Goal: Task Accomplishment & Management: Use online tool/utility

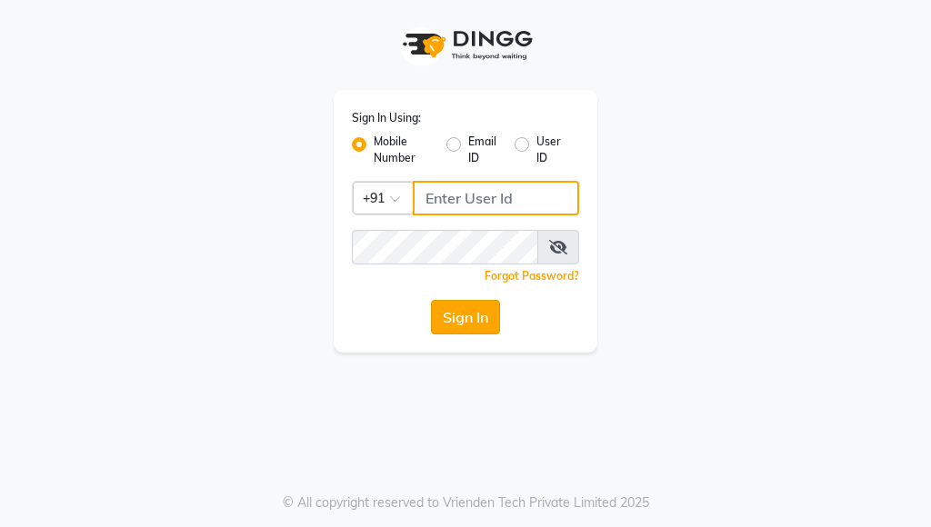
type input "9833248594"
click at [463, 319] on button "Sign In" at bounding box center [465, 317] width 69 height 35
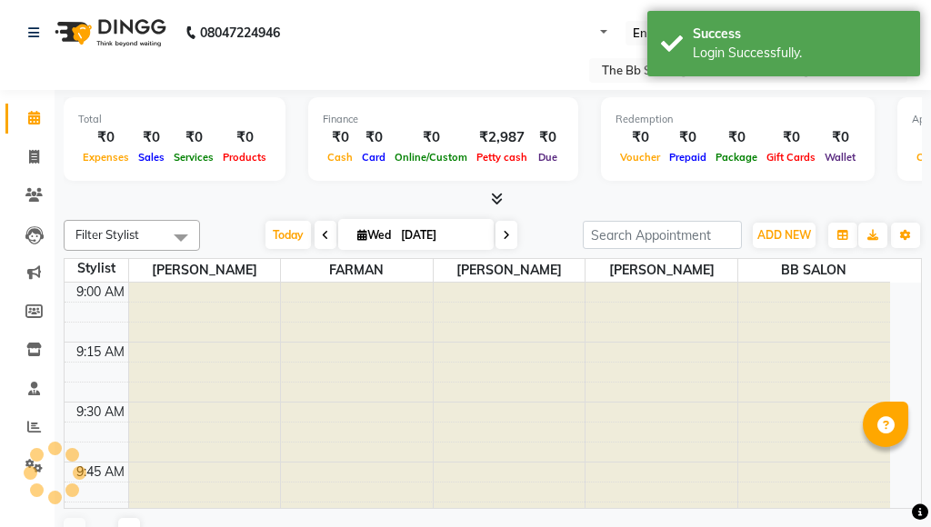
select select "en"
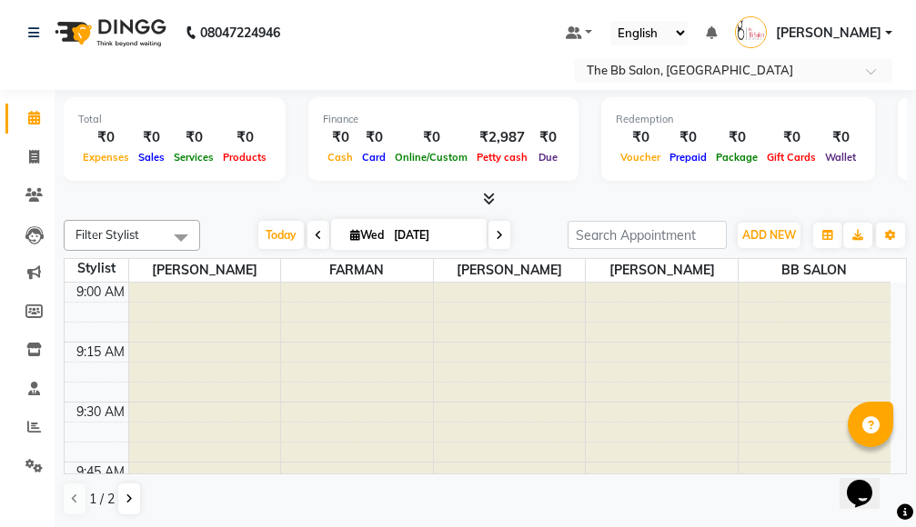
click at [175, 233] on span at bounding box center [181, 237] width 36 height 35
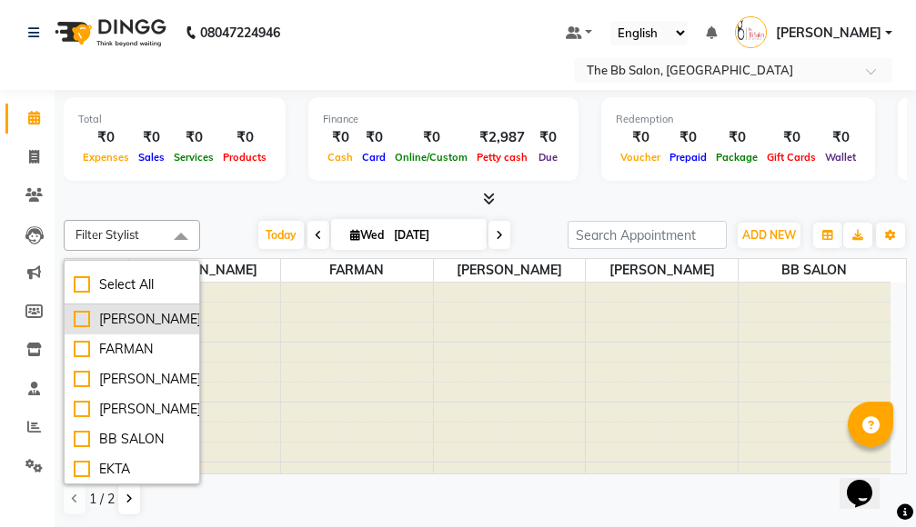
click at [80, 327] on div "[PERSON_NAME]" at bounding box center [132, 319] width 116 height 19
checkbox input "true"
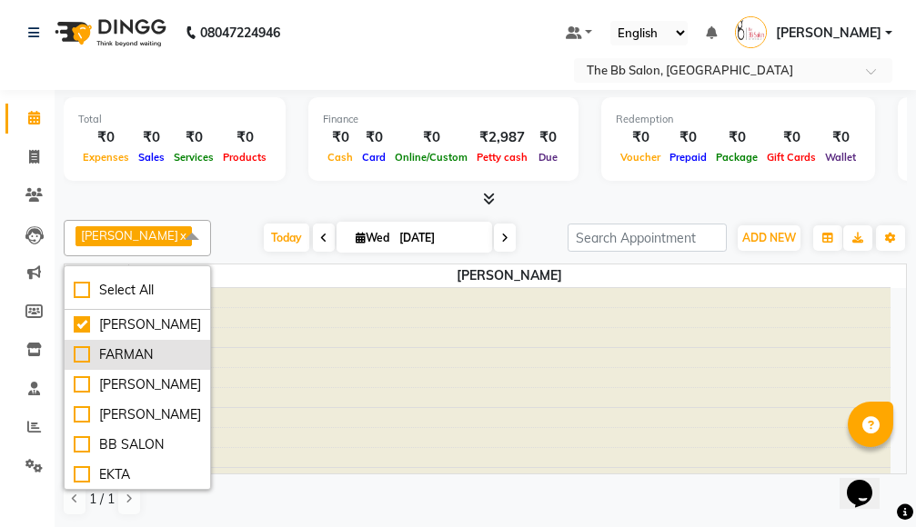
click at [79, 365] on div "FARMAN" at bounding box center [137, 355] width 127 height 19
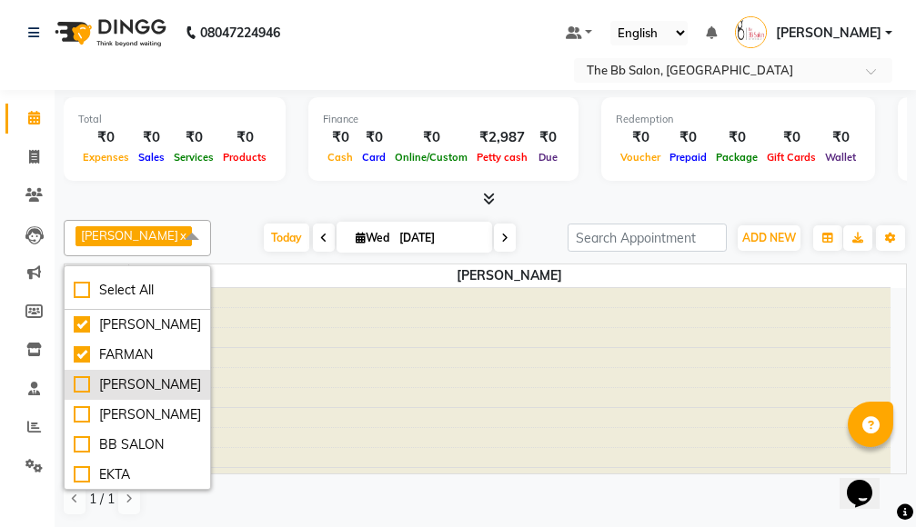
checkbox input "true"
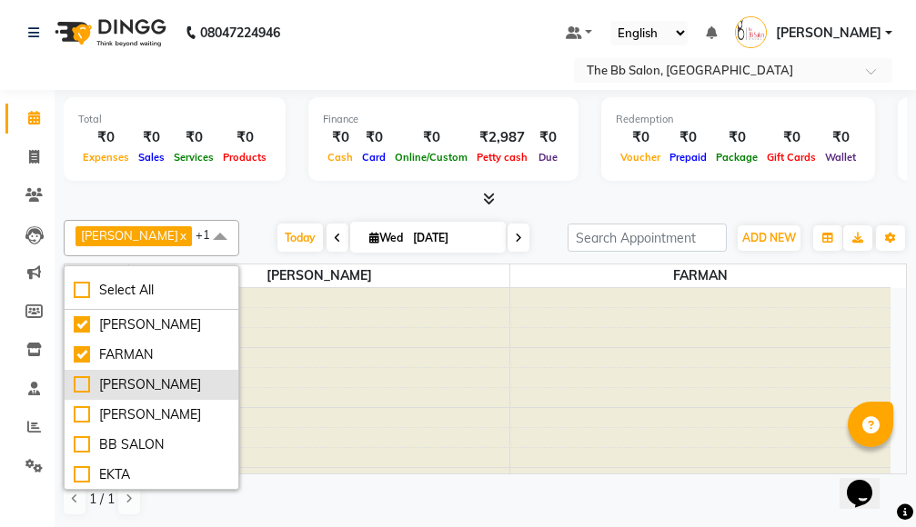
click at [79, 395] on div "[PERSON_NAME]" at bounding box center [151, 385] width 155 height 19
checkbox input "true"
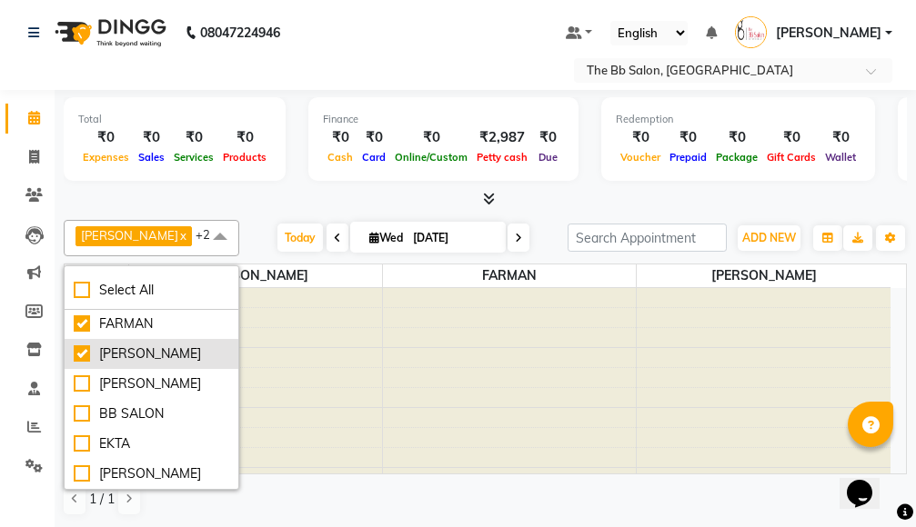
scroll to position [69, 0]
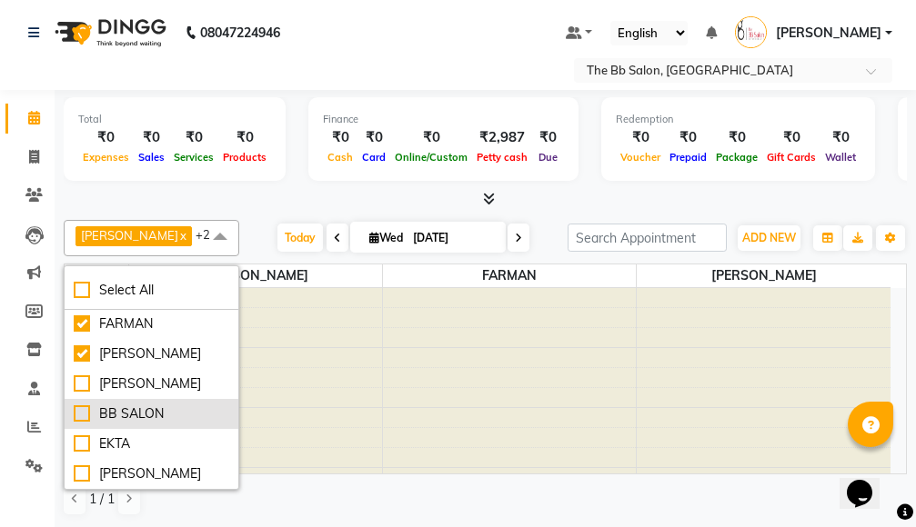
click at [79, 405] on div "BB SALON" at bounding box center [151, 414] width 155 height 19
checkbox input "true"
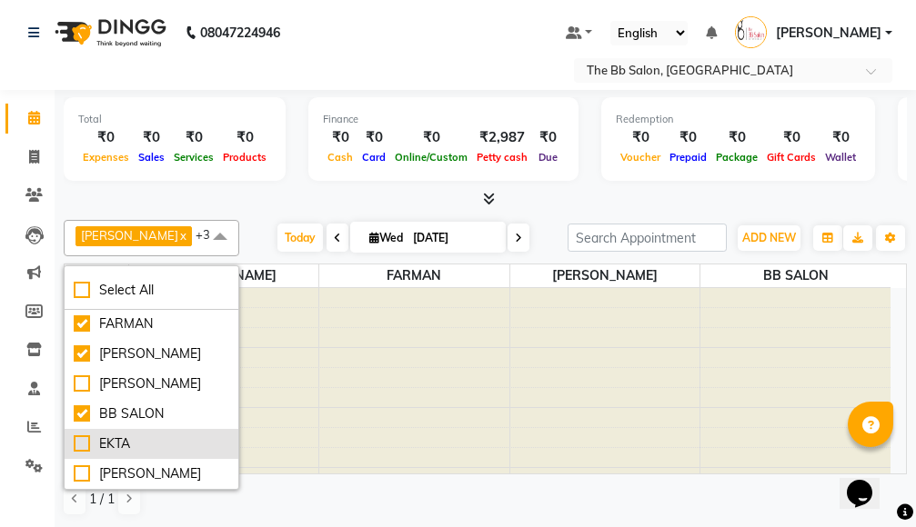
click at [78, 435] on div "EKTA" at bounding box center [151, 444] width 155 height 19
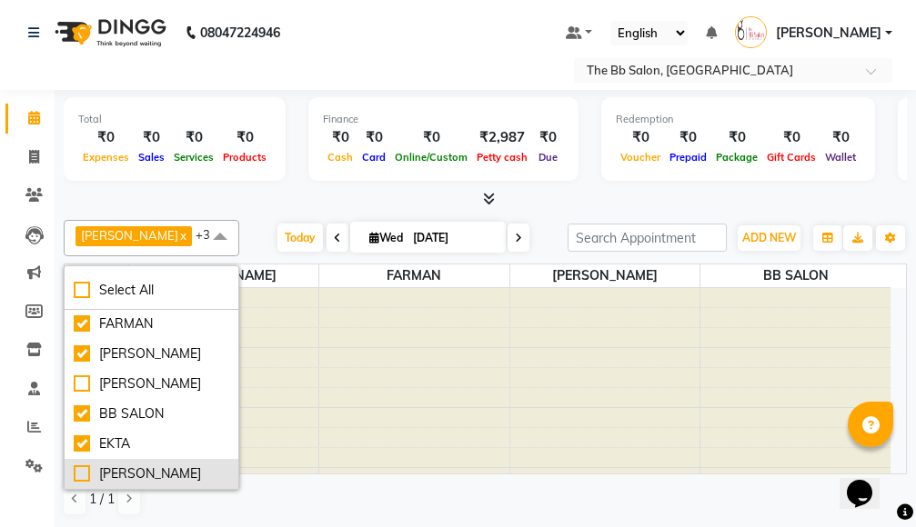
checkbox input "true"
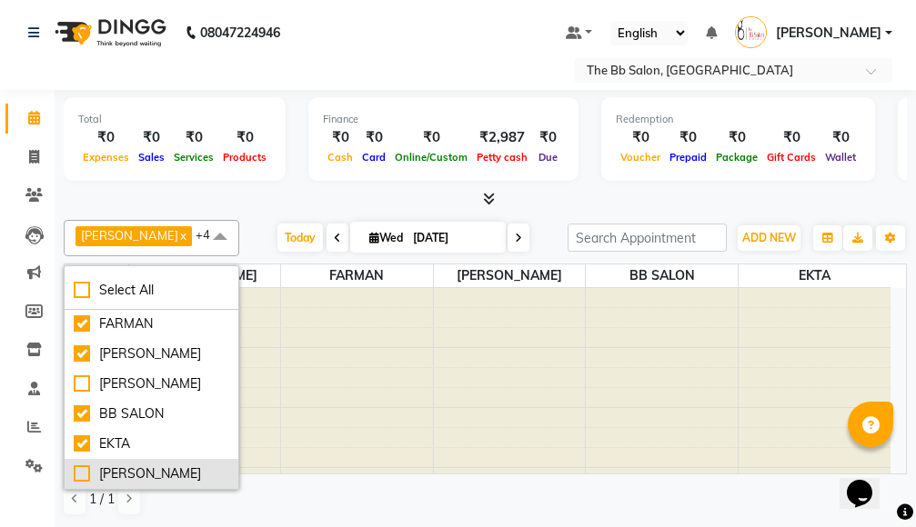
drag, startPoint x: 75, startPoint y: 458, endPoint x: 186, endPoint y: 466, distance: 110.3
click at [75, 465] on div "[PERSON_NAME]" at bounding box center [151, 474] width 155 height 19
checkbox input "true"
click at [265, 196] on div at bounding box center [485, 199] width 843 height 19
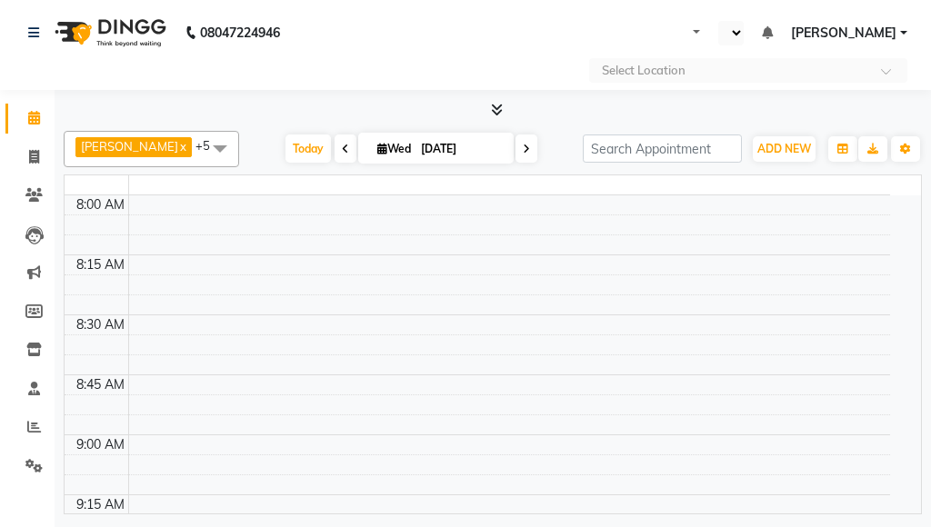
select select "en"
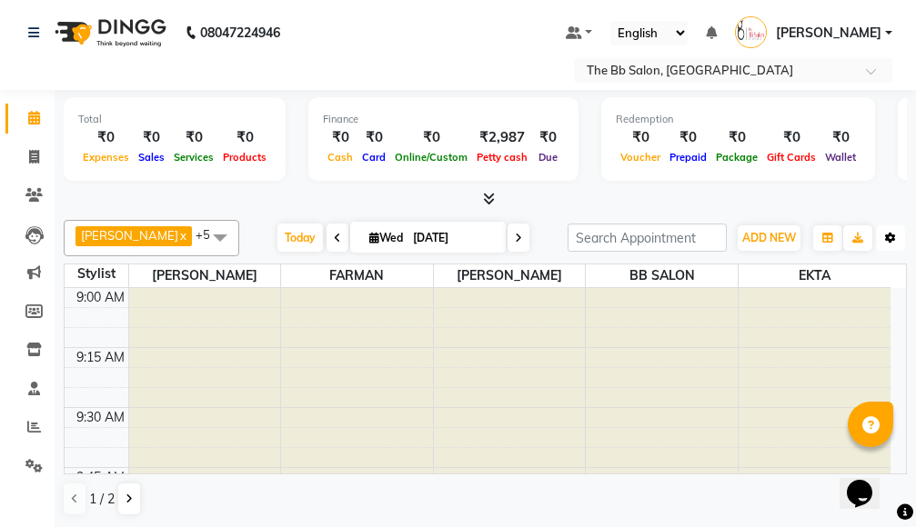
click at [891, 233] on icon "button" at bounding box center [890, 238] width 11 height 11
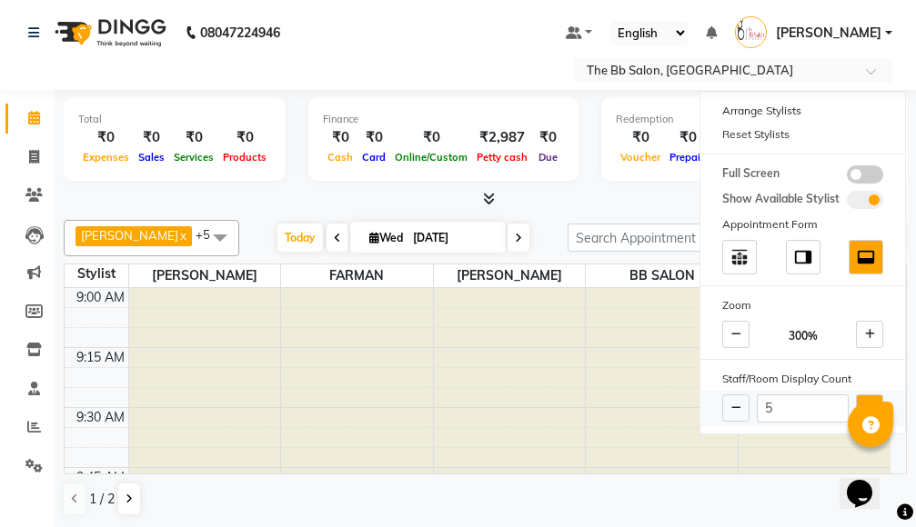
click at [867, 398] on button at bounding box center [869, 408] width 27 height 27
type input "6"
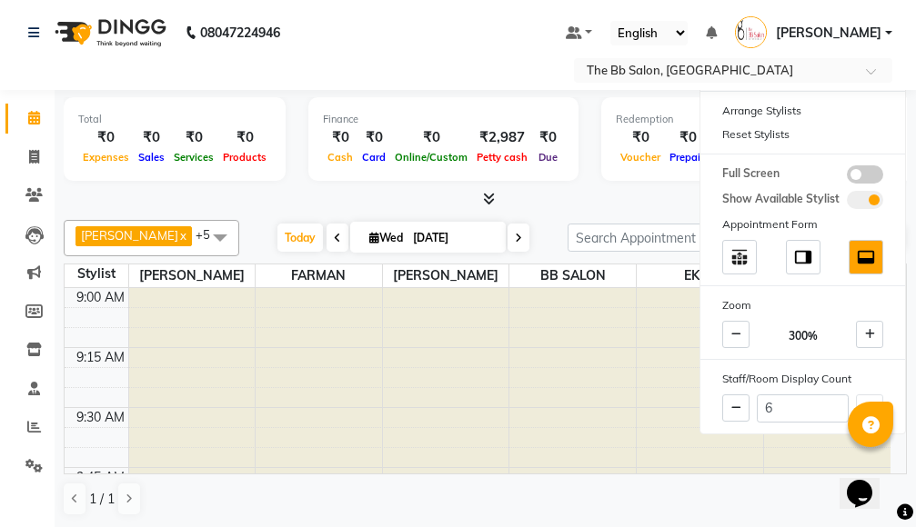
drag, startPoint x: 437, startPoint y: 479, endPoint x: 453, endPoint y: 463, distance: 22.5
click at [438, 478] on div "Nazim Shaikh x FARMAN x GOUSIYA SHAIKH x BB SALON x EKTA x SANTOSH THAKUR x +5 …" at bounding box center [485, 368] width 843 height 311
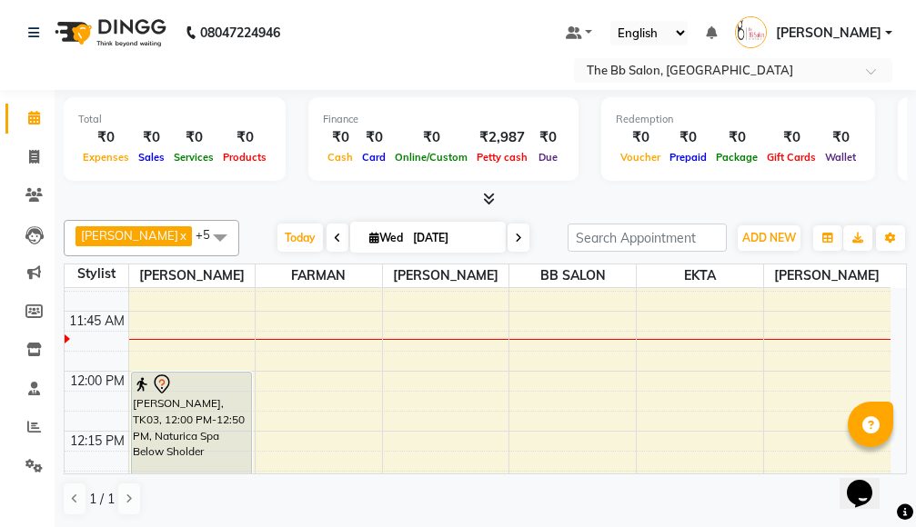
scroll to position [727, 0]
